Goal: Task Accomplishment & Management: Use online tool/utility

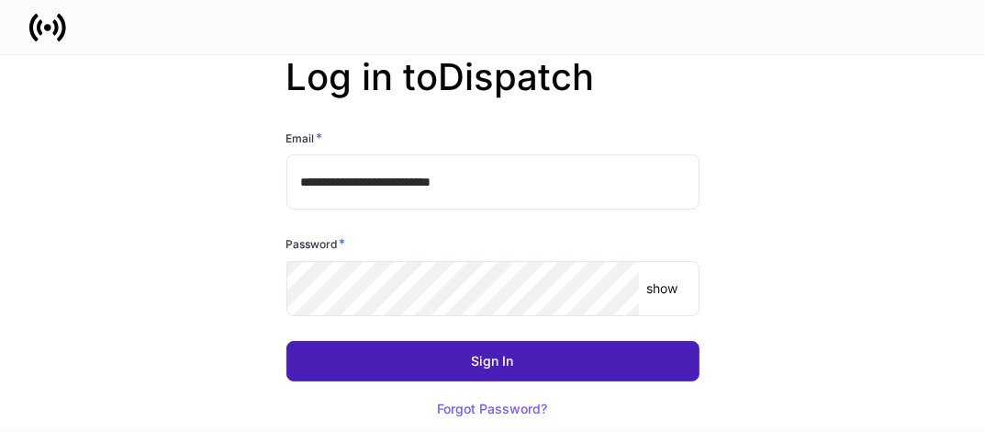
click at [472, 361] on div "Sign In" at bounding box center [493, 361] width 42 height 13
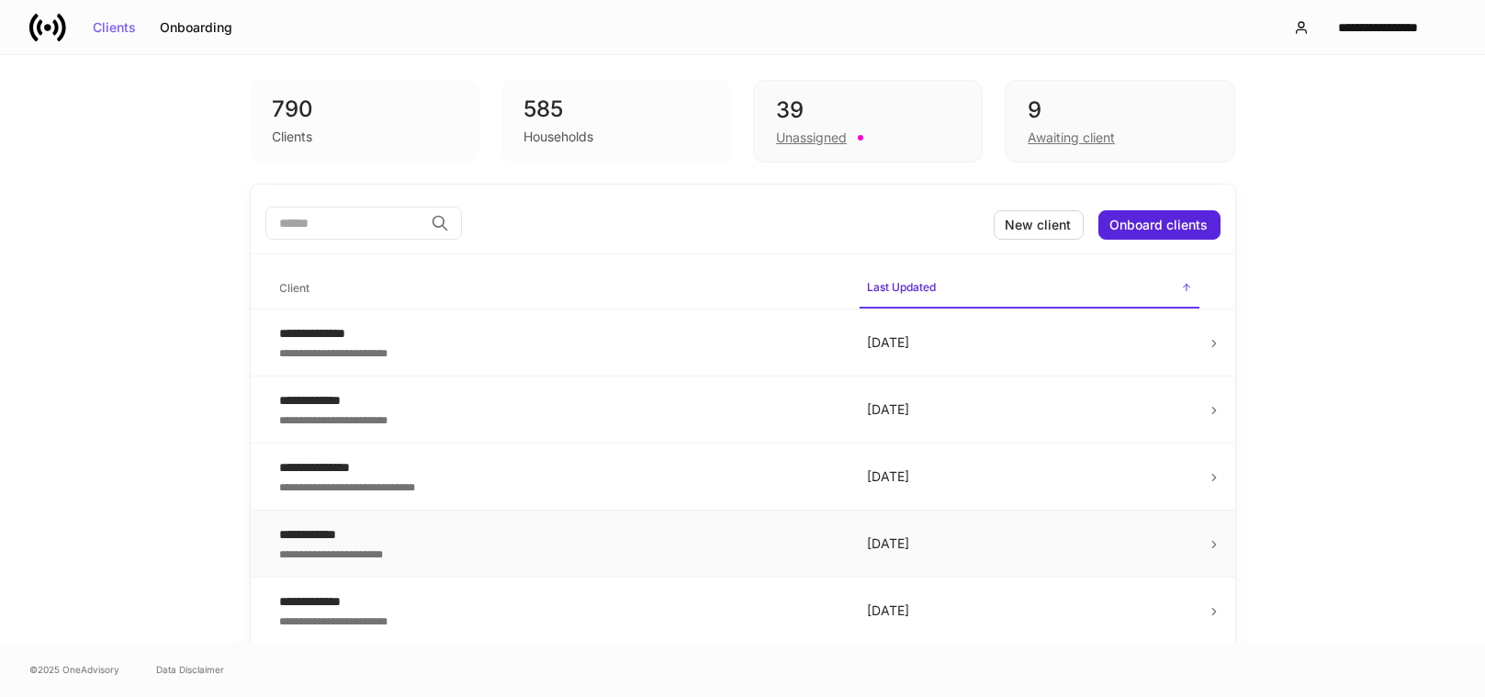
scroll to position [83, 0]
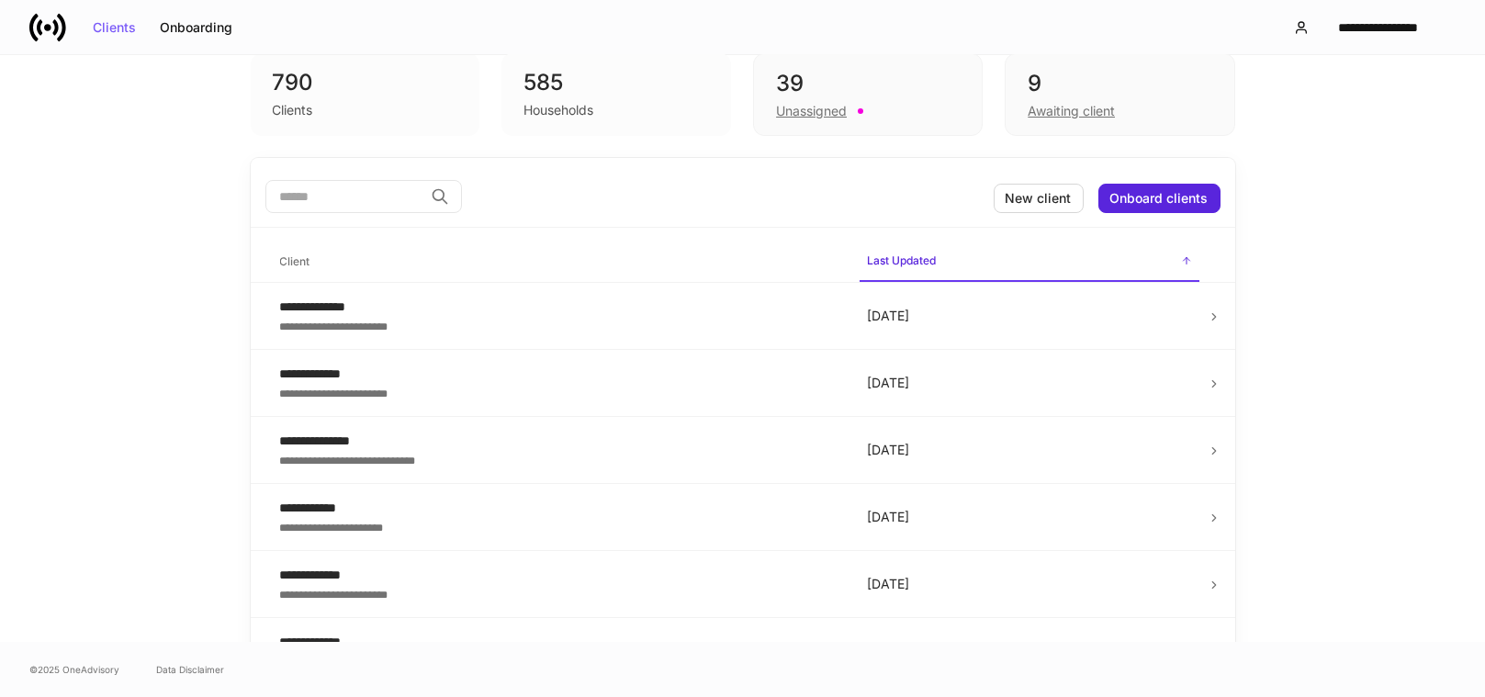
click at [69, 245] on div "**********" at bounding box center [742, 348] width 1485 height 587
